Goal: Go to known website: Access a specific website the user already knows

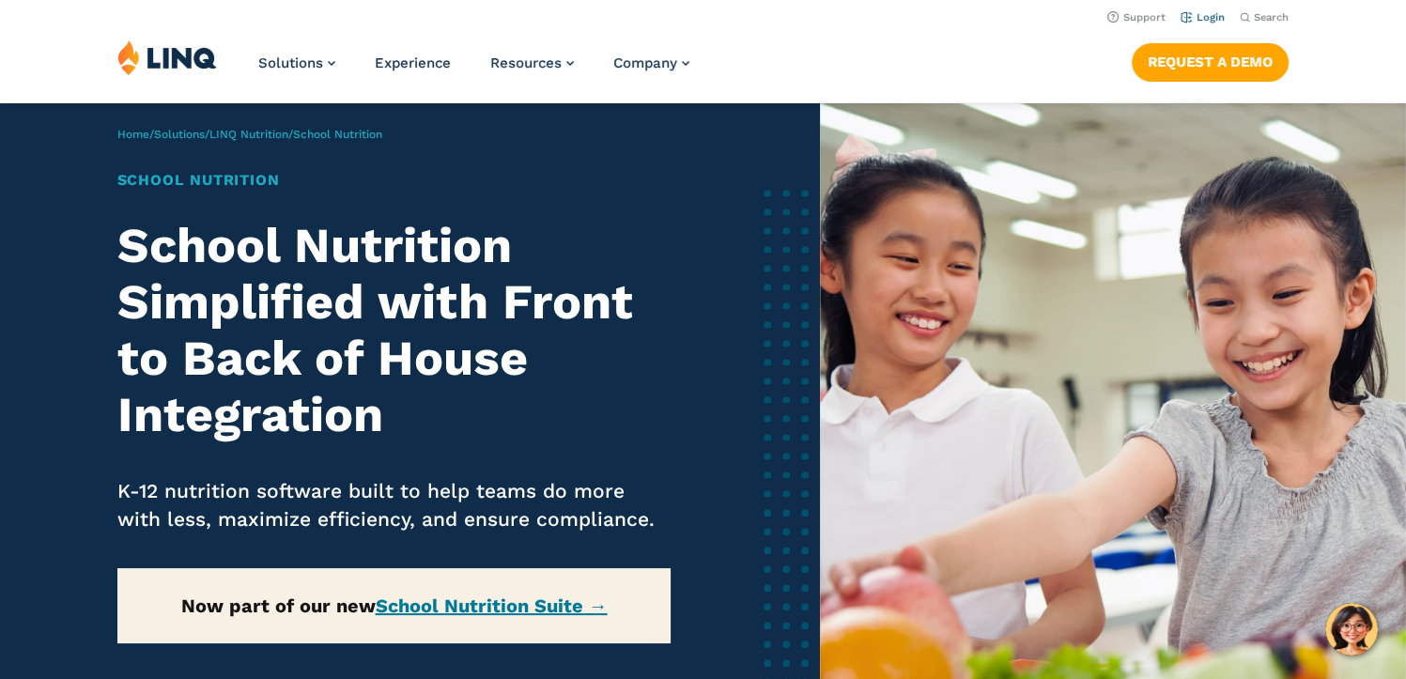
click at [1214, 23] on link "Login" at bounding box center [1203, 17] width 44 height 12
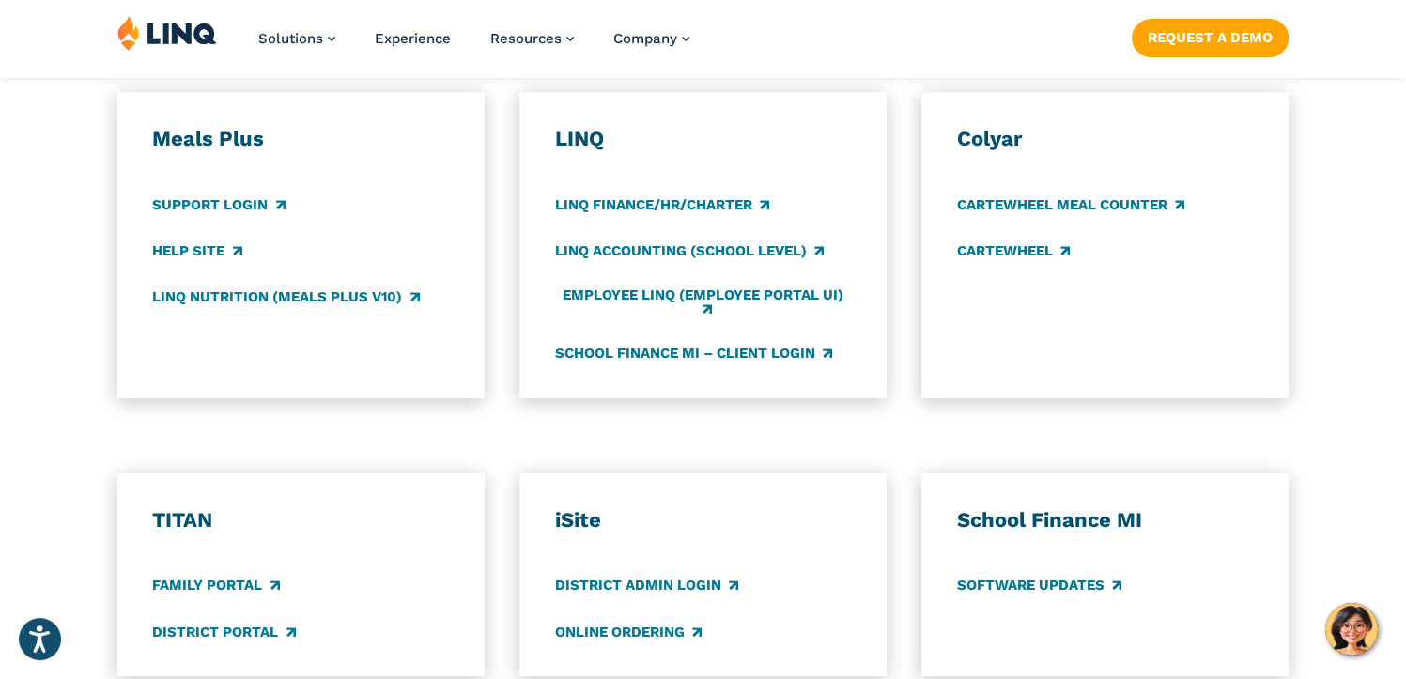
scroll to position [1127, 0]
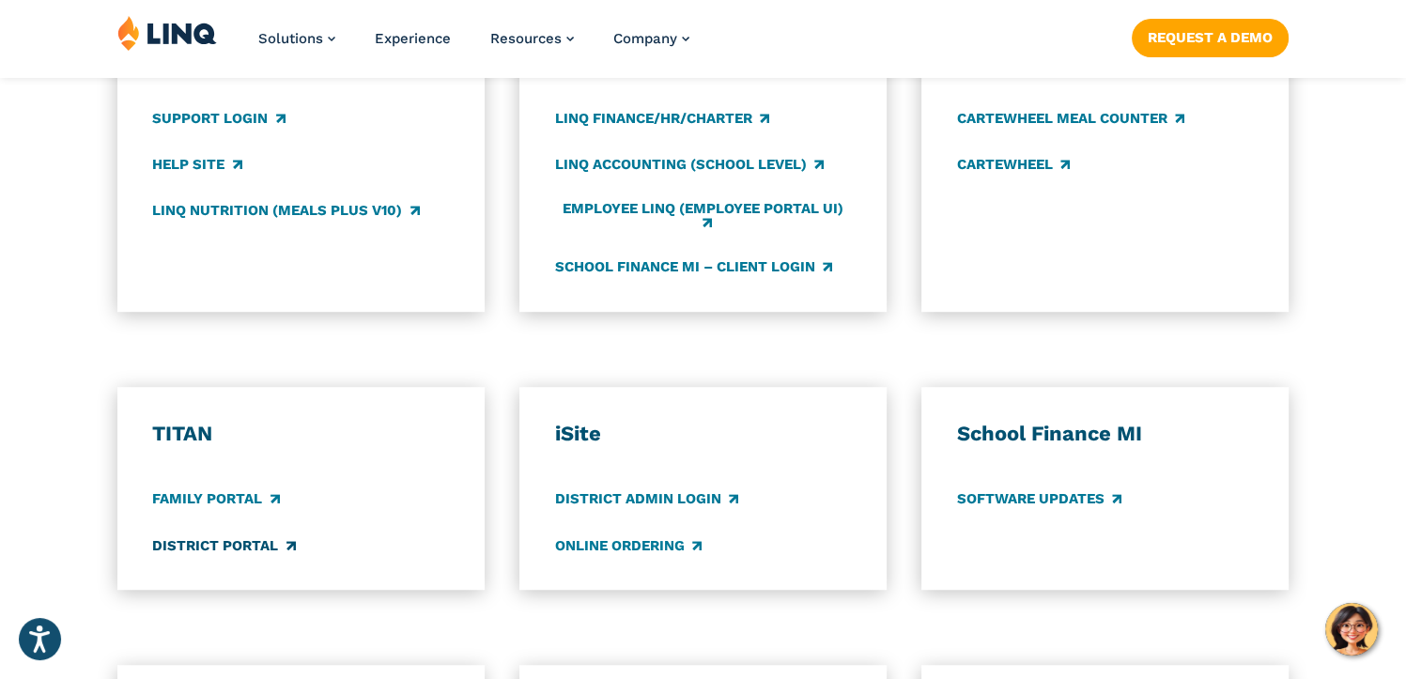
click at [235, 547] on link "District Portal" at bounding box center [223, 545] width 143 height 21
